Goal: Communication & Community: Answer question/provide support

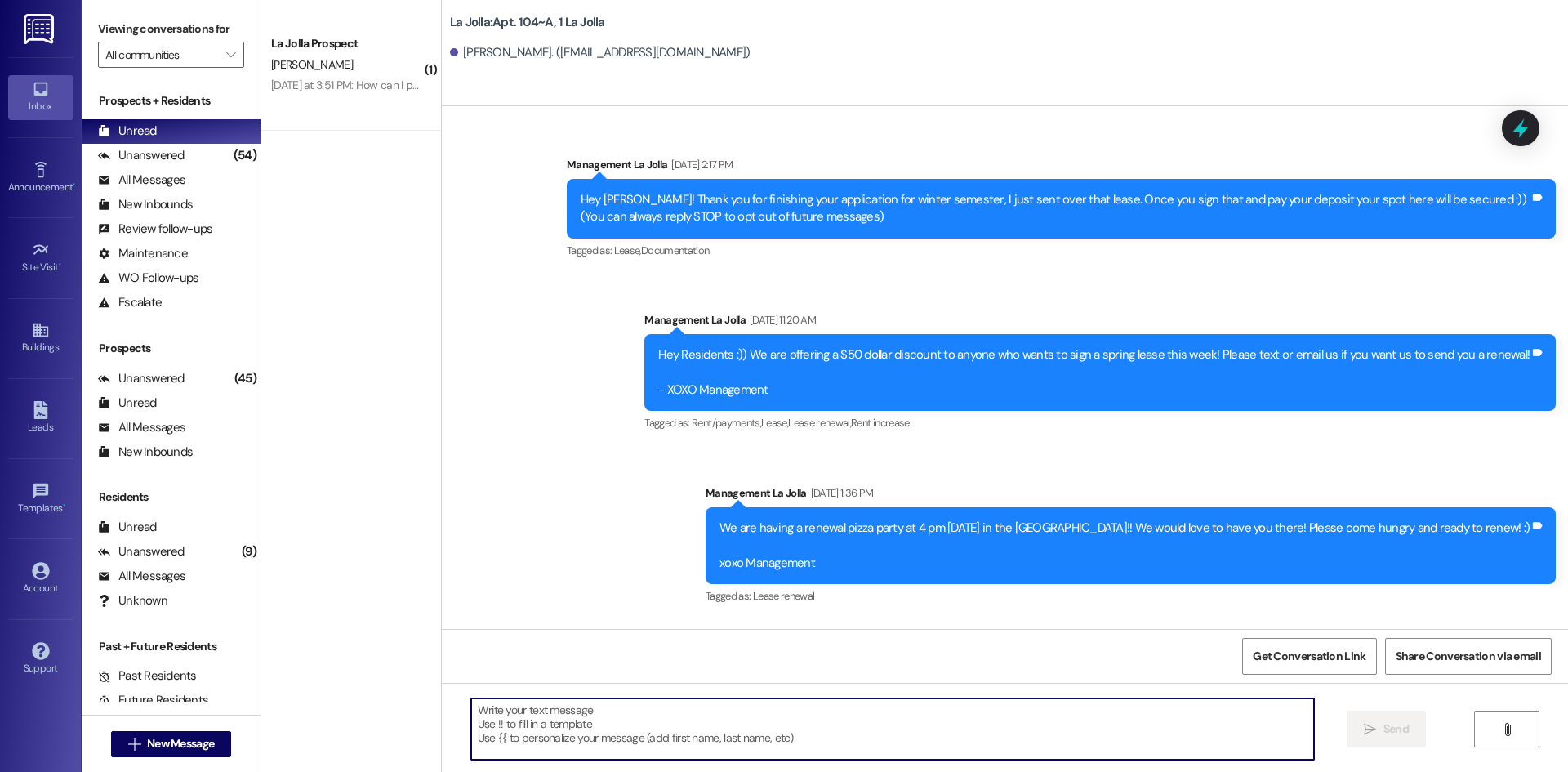
scroll to position [10897, 0]
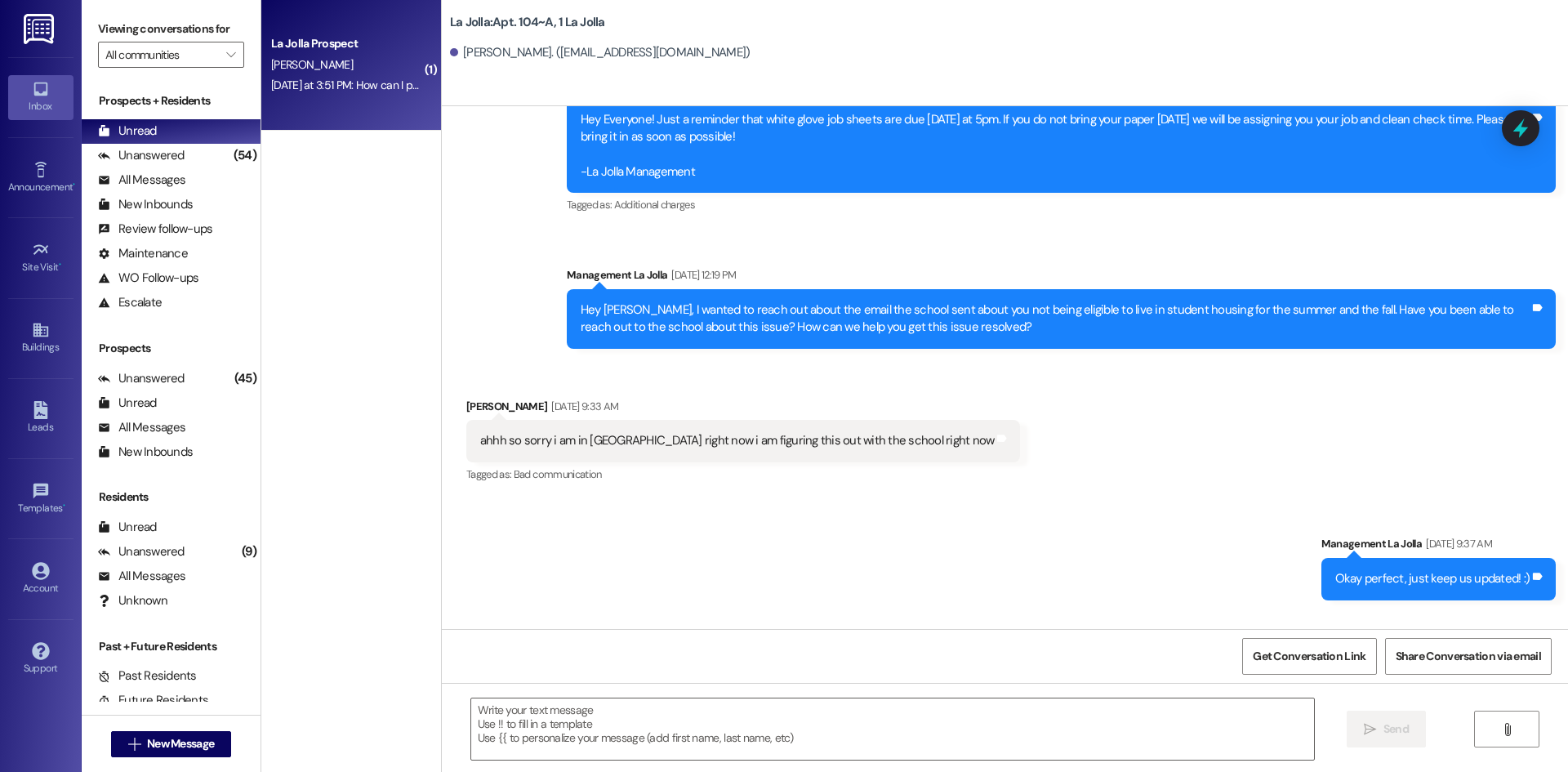
click at [361, 63] on div "[PERSON_NAME]" at bounding box center [347, 64] width 155 height 21
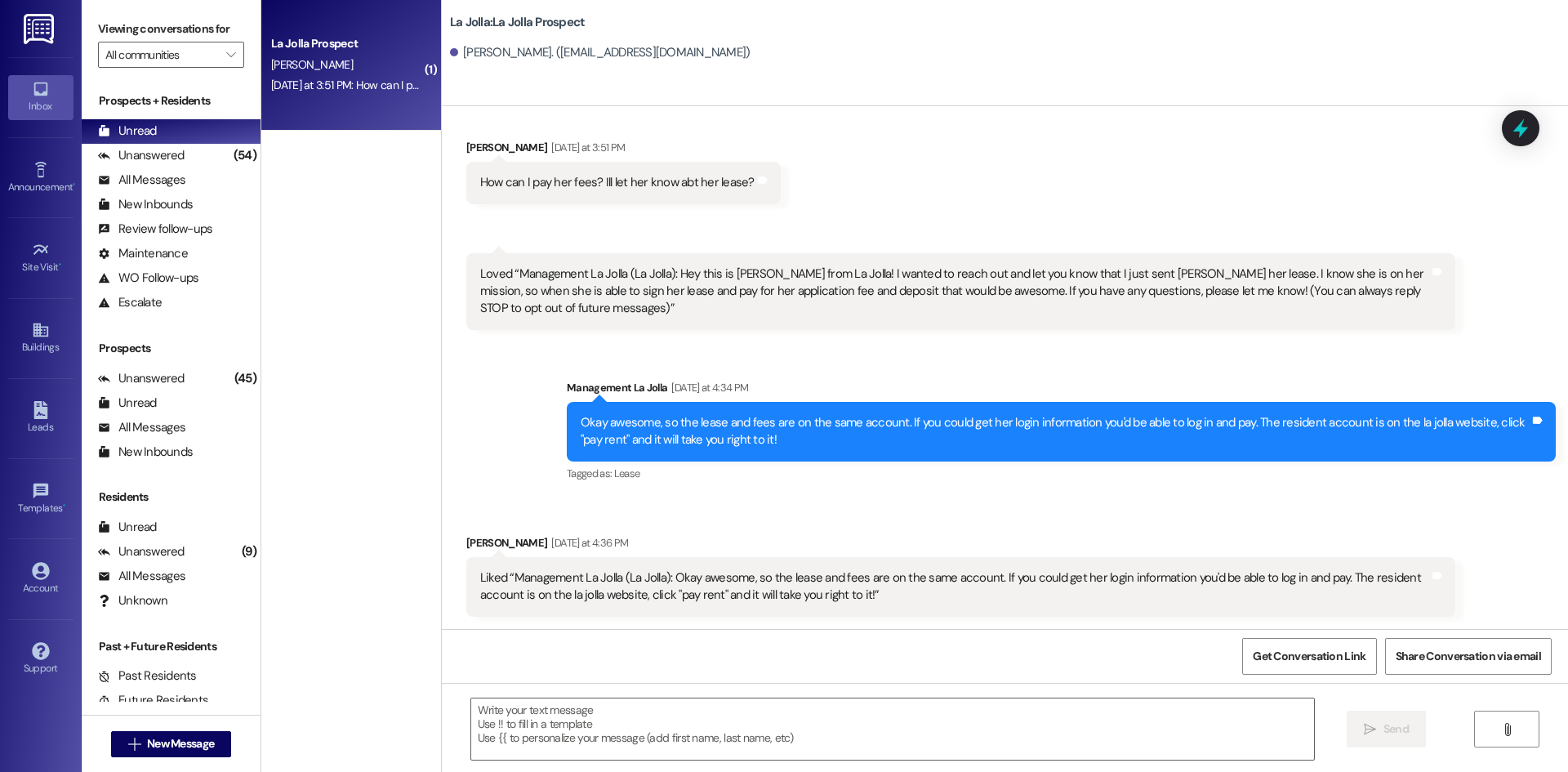
scroll to position [173, 0]
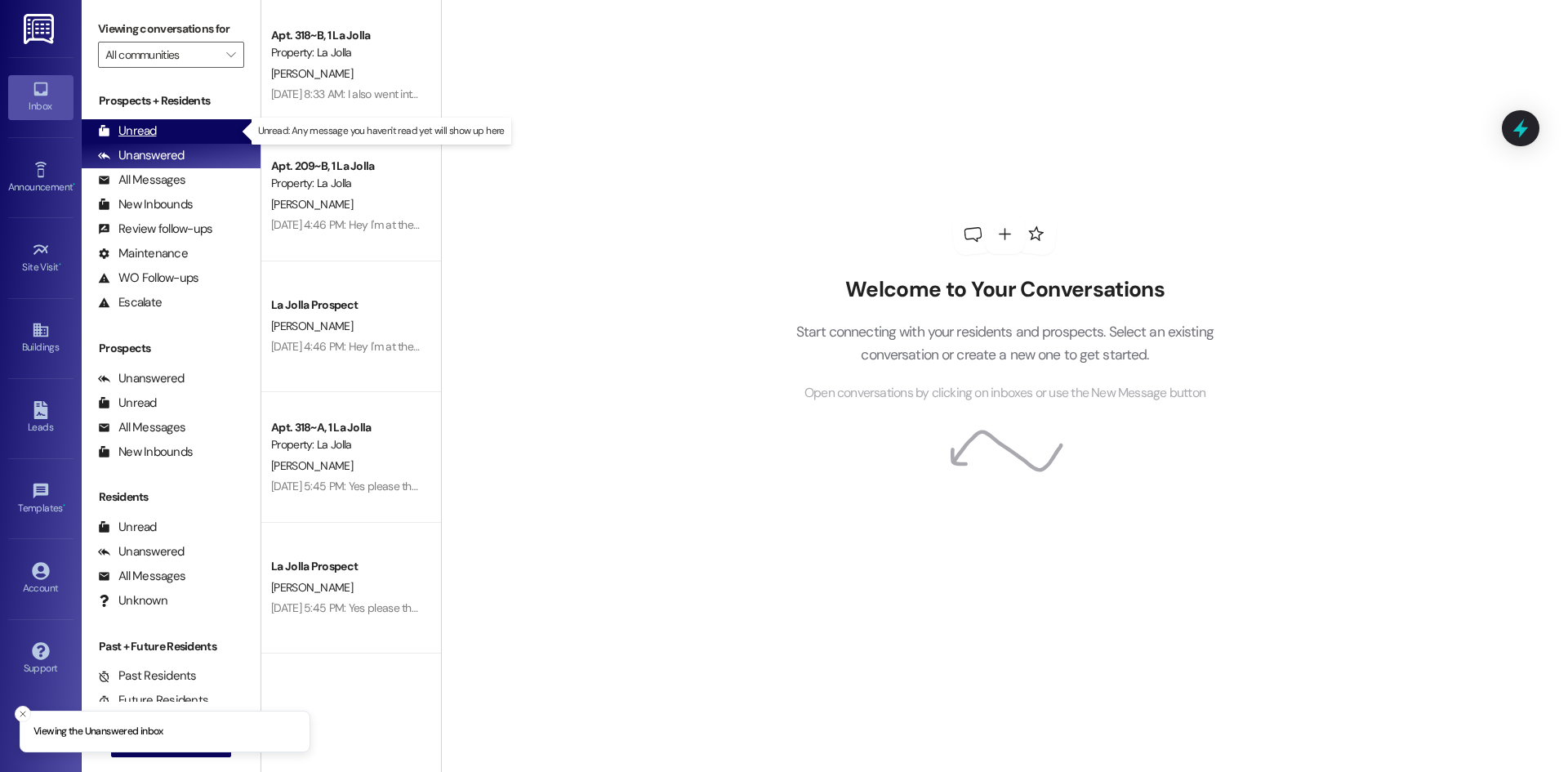
click at [174, 125] on div "Unread (0)" at bounding box center [170, 132] width 179 height 25
